Goal: Information Seeking & Learning: Learn about a topic

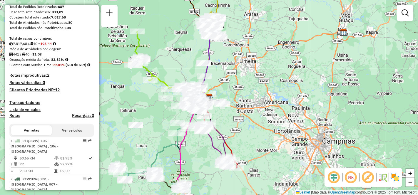
scroll to position [163, 0]
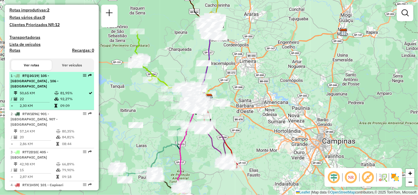
click at [37, 88] on span "| 105 - [GEOGRAPHIC_DATA] , 106 - [GEOGRAPHIC_DATA]" at bounding box center [35, 80] width 48 height 15
select select "**********"
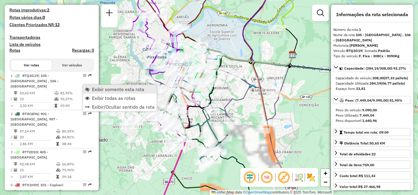
click at [112, 90] on span "Exibir somente esta rota" at bounding box center [118, 89] width 52 height 5
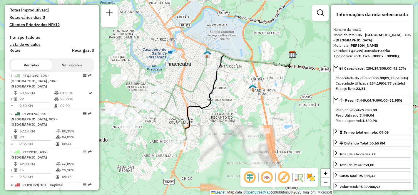
click at [268, 176] on em at bounding box center [267, 177] width 14 height 14
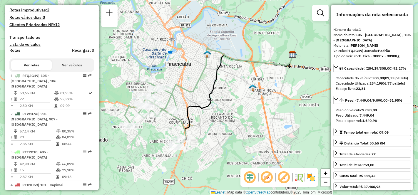
scroll to position [698, 0]
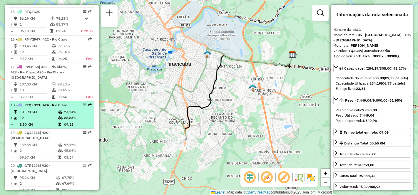
click at [36, 109] on td "101,98 KM" at bounding box center [38, 112] width 38 height 6
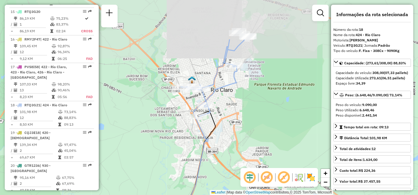
drag, startPoint x: 248, startPoint y: 36, endPoint x: 260, endPoint y: 99, distance: 64.0
click at [260, 99] on div "Janela de atendimento Grade de atendimento Capacidade Transportadoras Veículos …" at bounding box center [209, 97] width 418 height 195
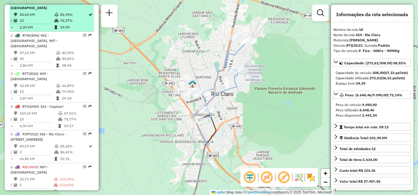
scroll to position [176, 0]
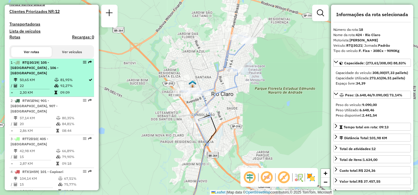
click at [29, 83] on td "50,65 KM" at bounding box center [36, 80] width 35 height 6
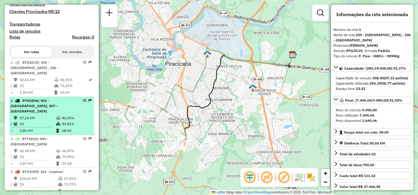
click at [38, 110] on div "2 - RTW1E96 | 901 - [GEOGRAPHIC_DATA], 907 - [GEOGRAPHIC_DATA]" at bounding box center [42, 106] width 62 height 16
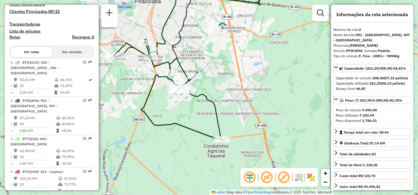
drag, startPoint x: 228, startPoint y: 97, endPoint x: 208, endPoint y: 62, distance: 40.8
click at [208, 62] on div "Janela de atendimento Grade de atendimento Capacidade Transportadoras Veículos …" at bounding box center [209, 97] width 418 height 195
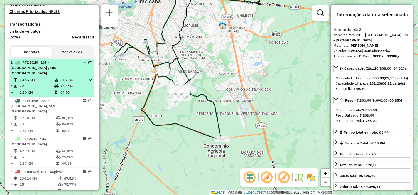
click at [38, 81] on li "1 - RTQ3G19 | 105 - Paulista , 106 - Castelinho 50,65 KM 81,95% / 22 92,27% = 2…" at bounding box center [51, 78] width 85 height 38
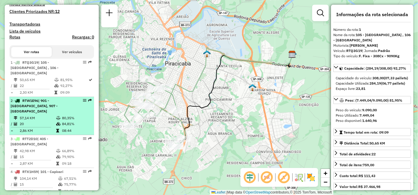
click at [27, 116] on td "57,14 KM" at bounding box center [37, 118] width 36 height 6
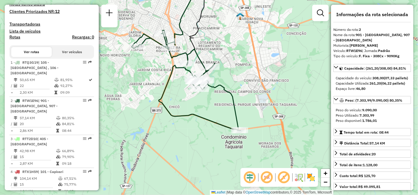
drag, startPoint x: 230, startPoint y: 107, endPoint x: 226, endPoint y: 61, distance: 46.0
click at [226, 62] on div "Janela de atendimento Grade de atendimento Capacidade Transportadoras Veículos …" at bounding box center [209, 97] width 418 height 195
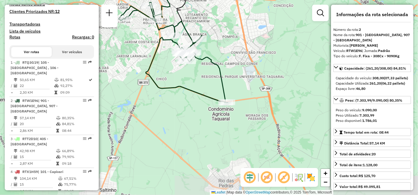
drag, startPoint x: 252, startPoint y: 97, endPoint x: 250, endPoint y: 104, distance: 7.3
click at [250, 104] on div "Janela de atendimento Grade de atendimento Capacidade Transportadoras Veículos …" at bounding box center [209, 97] width 418 height 195
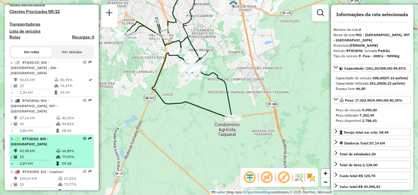
click at [42, 160] on td at bounding box center [33, 160] width 45 height 1
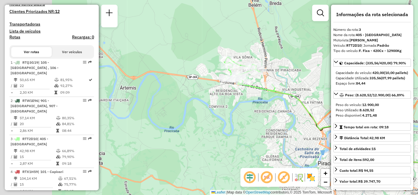
drag, startPoint x: 141, startPoint y: 102, endPoint x: 264, endPoint y: 115, distance: 124.1
click at [264, 115] on div "Janela de atendimento Grade de atendimento Capacidade Transportadoras Veículos …" at bounding box center [209, 97] width 418 height 195
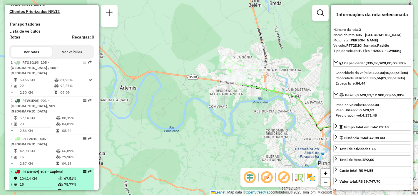
click at [33, 176] on td "104,14 KM" at bounding box center [38, 179] width 38 height 6
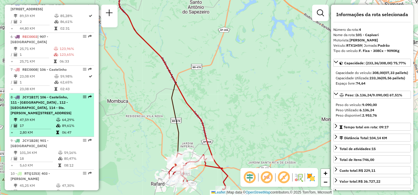
scroll to position [404, 0]
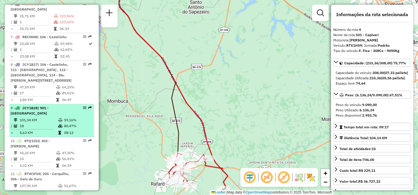
click at [34, 117] on td "101,34 KM" at bounding box center [38, 120] width 38 height 6
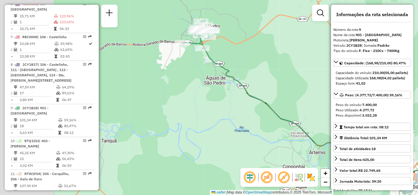
drag, startPoint x: 214, startPoint y: 128, endPoint x: 250, endPoint y: 128, distance: 36.1
click at [250, 128] on div "Janela de atendimento Grade de atendimento Capacidade Transportadoras Veículos …" at bounding box center [209, 97] width 418 height 195
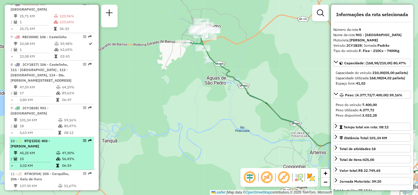
click at [38, 150] on td "45,25 KM" at bounding box center [37, 153] width 36 height 6
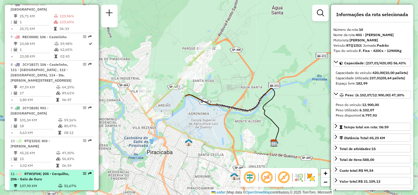
click at [46, 183] on td "137,90 KM" at bounding box center [38, 186] width 38 height 6
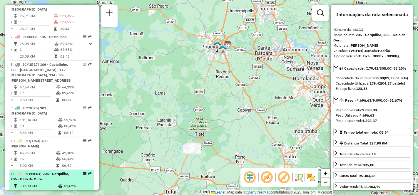
scroll to position [470, 0]
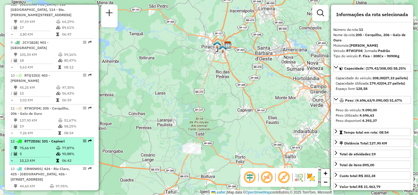
click at [42, 145] on td "75,66 KM" at bounding box center [37, 148] width 36 height 6
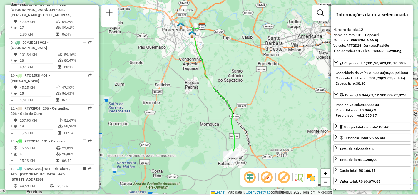
drag, startPoint x: 178, startPoint y: 135, endPoint x: 181, endPoint y: 98, distance: 36.5
click at [181, 99] on div "Janela de atendimento Grade de atendimento Capacidade Transportadoras Veículos …" at bounding box center [209, 97] width 418 height 195
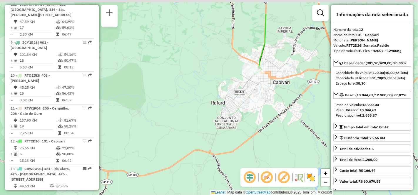
drag, startPoint x: 257, startPoint y: 73, endPoint x: 255, endPoint y: 108, distance: 34.4
click at [255, 108] on div "Janela de atendimento Grade de atendimento Capacidade Transportadoras Veículos …" at bounding box center [209, 97] width 418 height 195
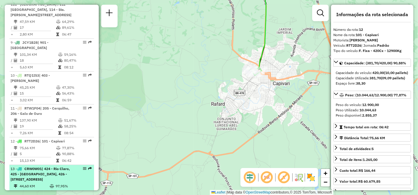
click at [47, 167] on span "| 424 - Rio Claro, 425 - [GEOGRAPHIC_DATA], 426 - [STREET_ADDRESS]" at bounding box center [40, 174] width 59 height 15
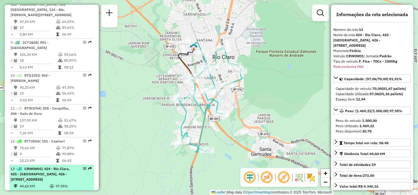
scroll to position [613, 0]
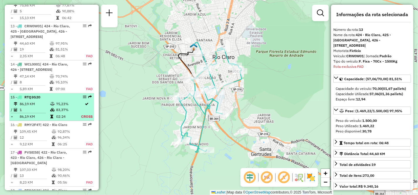
click at [38, 101] on td "86,19 KM" at bounding box center [34, 104] width 31 height 6
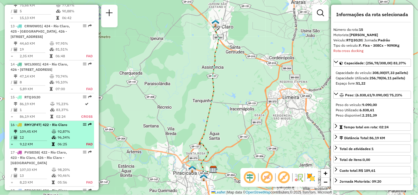
click at [43, 129] on td "109,45 KM" at bounding box center [35, 132] width 32 height 6
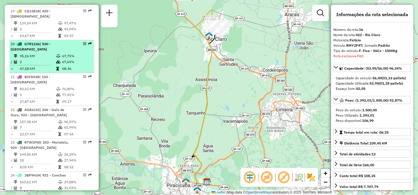
scroll to position [852, 0]
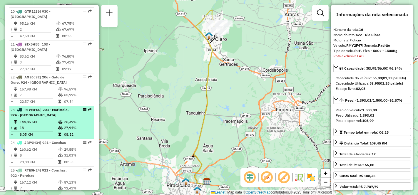
click at [39, 111] on li "23 - RTW1F00 | 203 - Maristela, 924 - [GEOGRAPHIC_DATA] 144,85 KM 26,39% / 18 2…" at bounding box center [51, 122] width 85 height 33
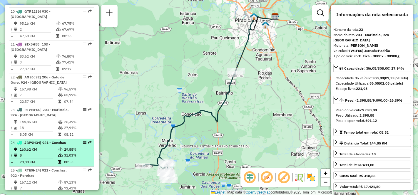
click at [44, 147] on td "160,62 KM" at bounding box center [38, 150] width 38 height 6
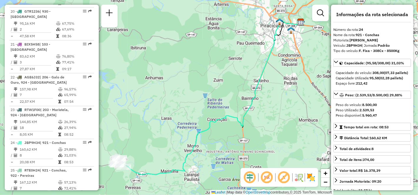
scroll to position [1344, 0]
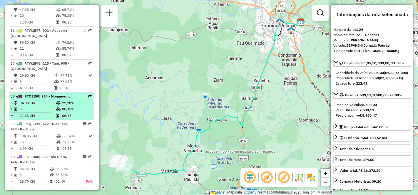
click at [33, 106] on td "34,88 KM" at bounding box center [37, 103] width 36 height 6
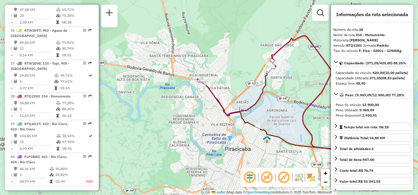
drag, startPoint x: 231, startPoint y: 100, endPoint x: 295, endPoint y: 98, distance: 65.0
click at [295, 98] on div "Janela de atendimento Grade de atendimento Capacidade Transportadoras Veículos …" at bounding box center [209, 97] width 418 height 195
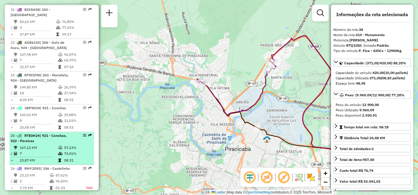
scroll to position [952, 0]
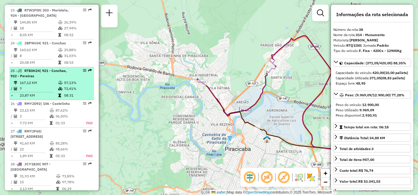
click at [41, 80] on td "167,12 KM" at bounding box center [38, 83] width 38 height 6
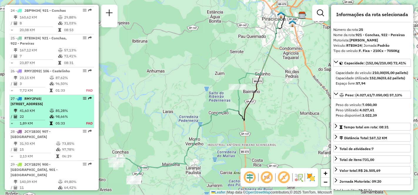
scroll to position [1017, 0]
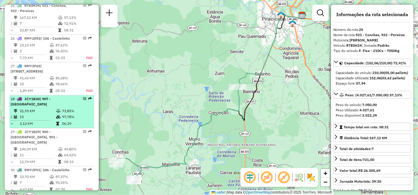
click at [38, 108] on td "31,93 KM" at bounding box center [37, 111] width 36 height 6
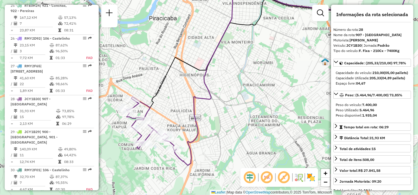
drag, startPoint x: 183, startPoint y: 129, endPoint x: 241, endPoint y: 104, distance: 62.8
click at [241, 104] on div "Janela de atendimento Grade de atendimento Capacidade Transportadoras Veículos …" at bounding box center [209, 97] width 418 height 195
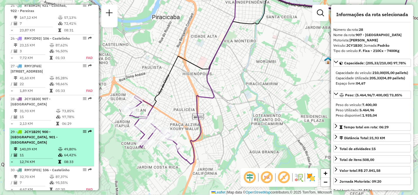
click at [44, 146] on td "140,09 KM" at bounding box center [38, 149] width 38 height 6
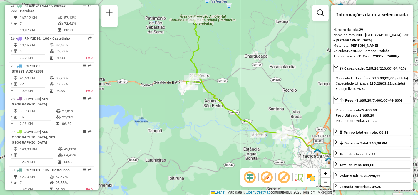
drag, startPoint x: 152, startPoint y: 136, endPoint x: 206, endPoint y: 126, distance: 54.6
click at [206, 126] on div "Janela de atendimento Grade de atendimento Capacidade Transportadoras Veículos …" at bounding box center [209, 97] width 418 height 195
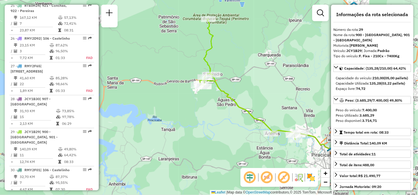
drag, startPoint x: 120, startPoint y: 109, endPoint x: 130, endPoint y: 103, distance: 11.9
click at [130, 103] on div "Janela de atendimento Grade de atendimento Capacidade Transportadoras Veículos …" at bounding box center [209, 97] width 418 height 195
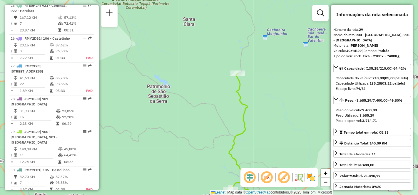
drag, startPoint x: 257, startPoint y: 106, endPoint x: 270, endPoint y: 174, distance: 69.1
click at [270, 174] on hb-router-mapa "Informações da Sessão 1290698 - [DATE] Criação: [DATE] 20:33 Depósito: CDD Pira…" at bounding box center [209, 97] width 418 height 195
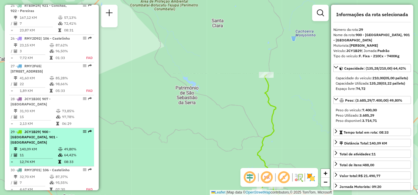
click at [39, 135] on span "| 900 - [GEOGRAPHIC_DATA], 901 - [GEOGRAPHIC_DATA]" at bounding box center [34, 137] width 47 height 15
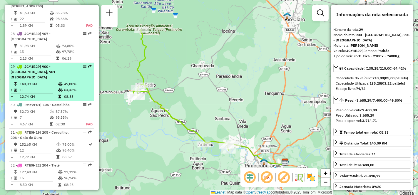
scroll to position [1115, 0]
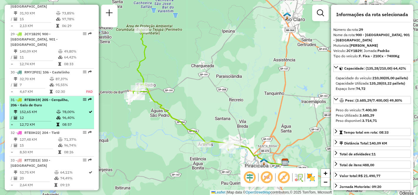
click at [42, 97] on div "31 - RTE0H19 | 205 - Cerquilho, 206 - [GEOGRAPHIC_DATA]" at bounding box center [42, 102] width 62 height 11
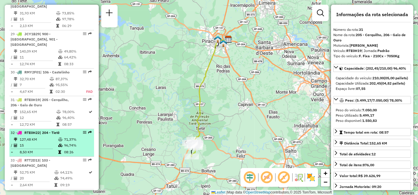
click at [31, 142] on td "15" at bounding box center [38, 145] width 38 height 6
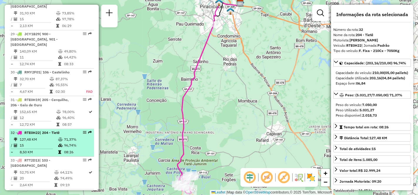
scroll to position [1181, 0]
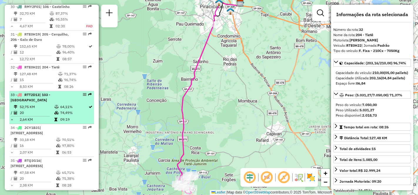
click at [33, 104] on td "52,75 KM" at bounding box center [36, 107] width 35 height 6
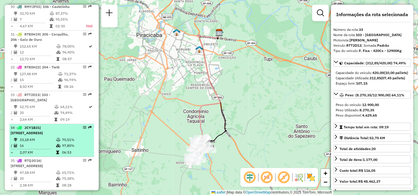
click at [41, 137] on td "33,18 KM" at bounding box center [37, 140] width 36 height 6
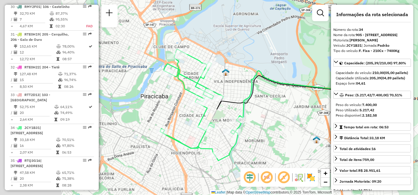
drag, startPoint x: 153, startPoint y: 121, endPoint x: 223, endPoint y: 128, distance: 70.0
click at [223, 128] on div "Rota 34 - Placa JCY1B31 48014373 - [PERSON_NAME] Janela de atendimento Grade de…" at bounding box center [209, 97] width 418 height 195
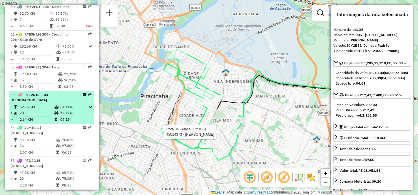
click at [38, 104] on td "52,75 KM" at bounding box center [36, 107] width 35 height 6
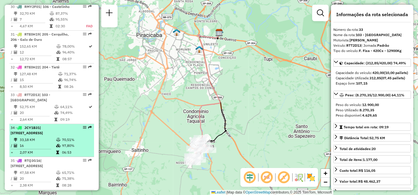
click at [36, 130] on div "34 - JCY1B31 | 905 - [STREET_ADDRESS]" at bounding box center [42, 130] width 62 height 11
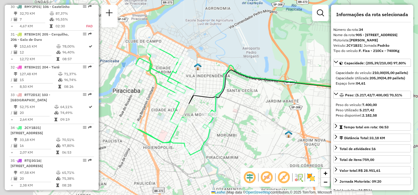
drag, startPoint x: 192, startPoint y: 118, endPoint x: 235, endPoint y: 120, distance: 42.6
click at [235, 120] on div "Janela de atendimento Grade de atendimento Capacidade Transportadoras Veículos …" at bounding box center [209, 97] width 418 height 195
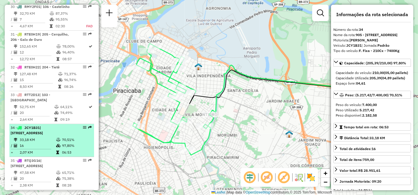
scroll to position [1246, 0]
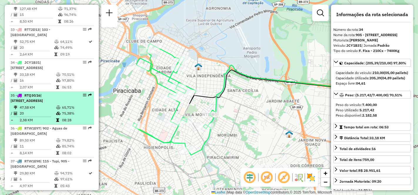
click at [36, 98] on span "| [STREET_ADDRESS]" at bounding box center [27, 98] width 32 height 10
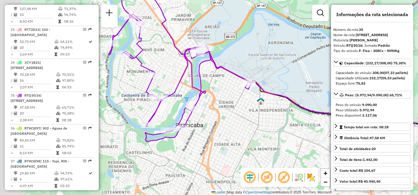
drag, startPoint x: 181, startPoint y: 146, endPoint x: 243, endPoint y: 104, distance: 75.0
click at [243, 104] on div "Janela de atendimento Grade de atendimento Capacidade Transportadoras Veículos …" at bounding box center [209, 97] width 418 height 195
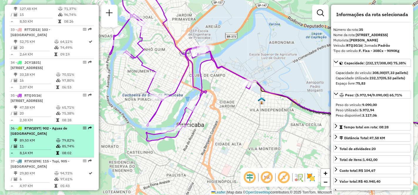
click at [45, 143] on td "89,50 KM" at bounding box center [37, 140] width 36 height 6
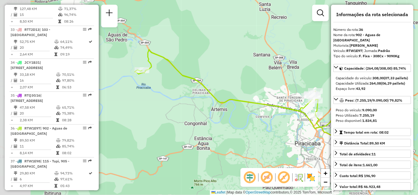
drag, startPoint x: 199, startPoint y: 134, endPoint x: 248, endPoint y: 135, distance: 48.5
click at [248, 135] on div "Janela de atendimento Grade de atendimento Capacidade Transportadoras Veículos …" at bounding box center [209, 97] width 418 height 195
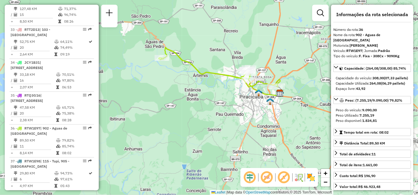
drag, startPoint x: 246, startPoint y: 147, endPoint x: 214, endPoint y: 102, distance: 55.3
click at [214, 102] on div "Janela de atendimento Grade de atendimento Capacidade Transportadoras Veículos …" at bounding box center [209, 97] width 418 height 195
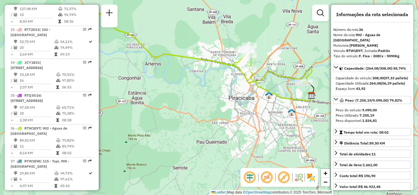
drag, startPoint x: 261, startPoint y: 100, endPoint x: 268, endPoint y: 120, distance: 20.7
click at [268, 120] on div "Janela de atendimento Grade de atendimento Capacidade Transportadoras Veículos …" at bounding box center [209, 97] width 418 height 195
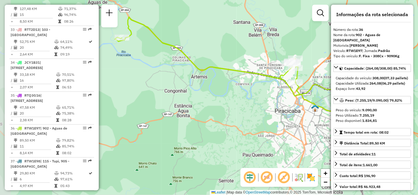
drag, startPoint x: 205, startPoint y: 100, endPoint x: 251, endPoint y: 116, distance: 48.8
click at [251, 113] on div "Janela de atendimento Grade de atendimento Capacidade Transportadoras Veículos …" at bounding box center [209, 97] width 418 height 195
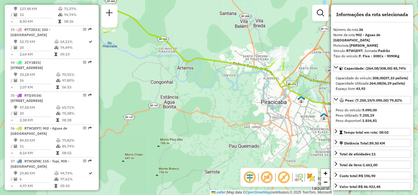
drag, startPoint x: 229, startPoint y: 118, endPoint x: 212, endPoint y: 107, distance: 20.0
click at [212, 107] on div "Janela de atendimento Grade de atendimento Capacidade Transportadoras Veículos …" at bounding box center [209, 97] width 418 height 195
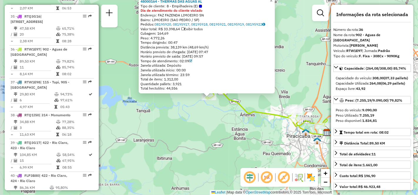
scroll to position [1367, 0]
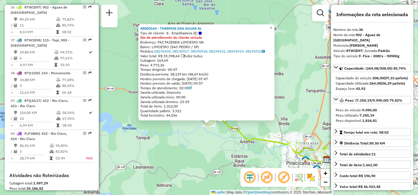
drag, startPoint x: 188, startPoint y: 113, endPoint x: 188, endPoint y: 140, distance: 27.3
click at [188, 140] on div "48000164 - THERMAS DAS AGUAS AL Tipo de cliente: 8 - Empilhadeira (E) Dia de at…" at bounding box center [209, 97] width 418 height 195
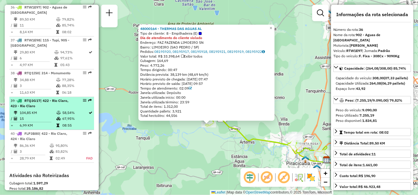
click at [39, 116] on td "104,85 KM" at bounding box center [37, 113] width 37 height 6
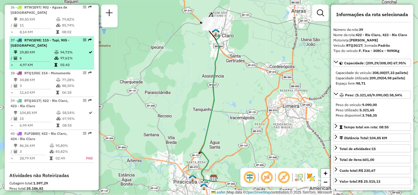
click at [36, 48] on span "| 115 - Tupi, 905 - [GEOGRAPHIC_DATA]" at bounding box center [40, 43] width 59 height 10
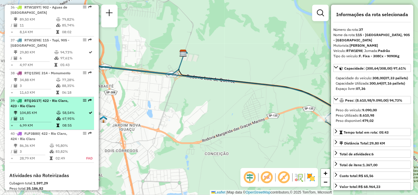
click at [33, 116] on td "104,85 KM" at bounding box center [37, 113] width 37 height 6
